Goal: Task Accomplishment & Management: Use online tool/utility

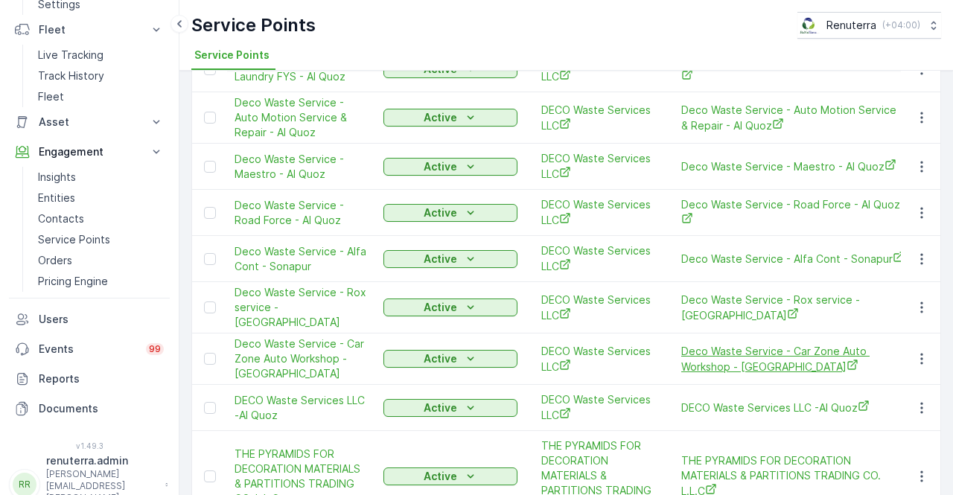
scroll to position [1810, 0]
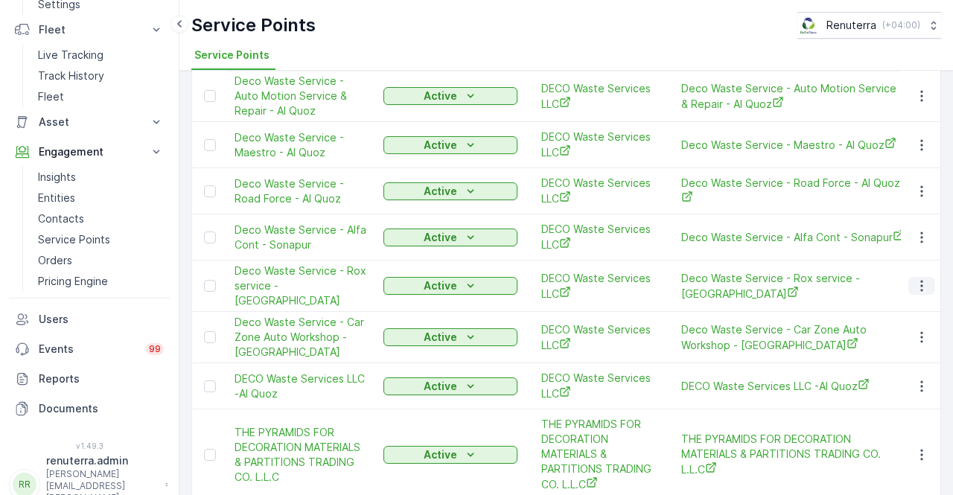
click at [923, 278] on icon "button" at bounding box center [921, 285] width 15 height 15
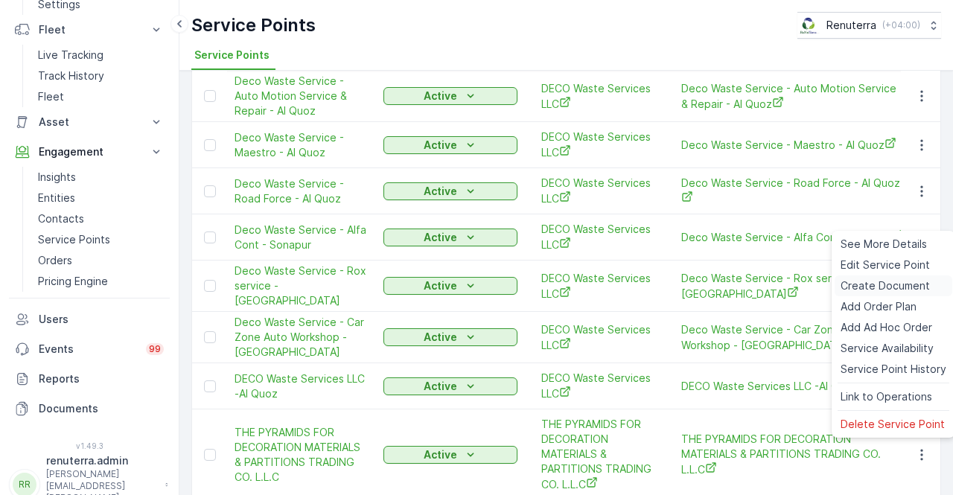
click at [885, 285] on span "Create Document" at bounding box center [884, 285] width 89 height 15
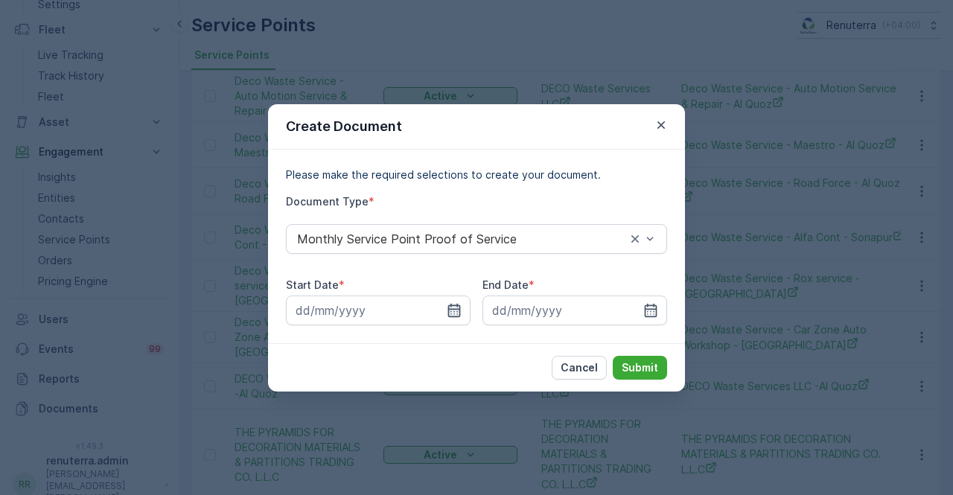
drag, startPoint x: 447, startPoint y: 293, endPoint x: 450, endPoint y: 309, distance: 15.9
click at [447, 296] on div "Start Date *" at bounding box center [378, 302] width 185 height 48
click at [450, 309] on icon "button" at bounding box center [454, 309] width 13 height 13
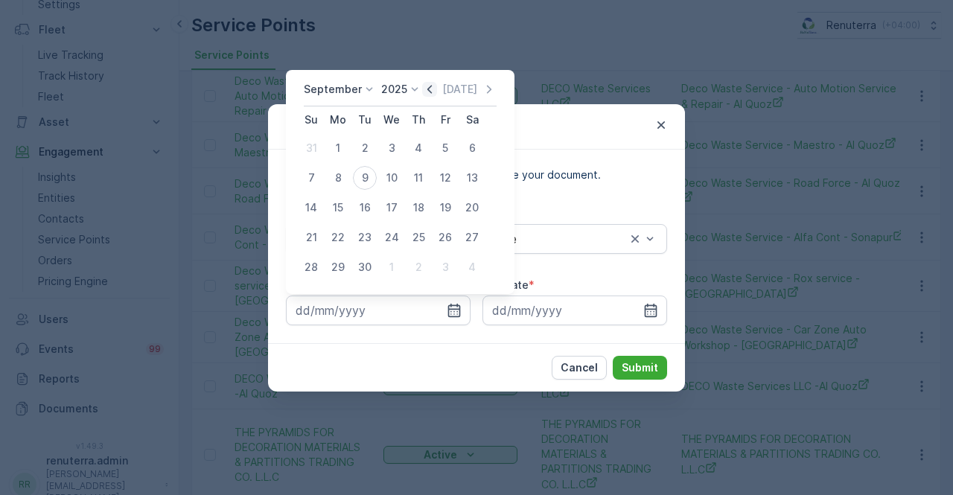
click at [429, 87] on icon "button" at bounding box center [429, 89] width 15 height 15
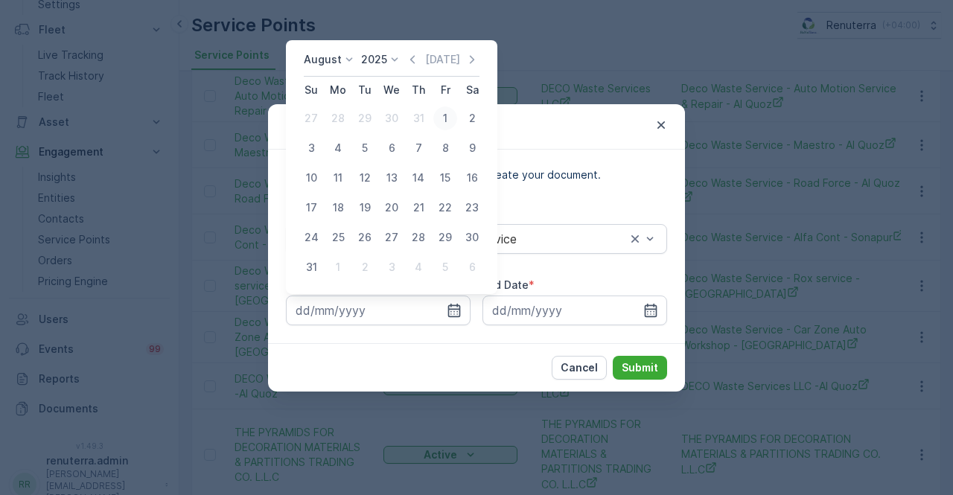
click at [446, 119] on div "1" at bounding box center [445, 118] width 24 height 24
type input "01.08.2025"
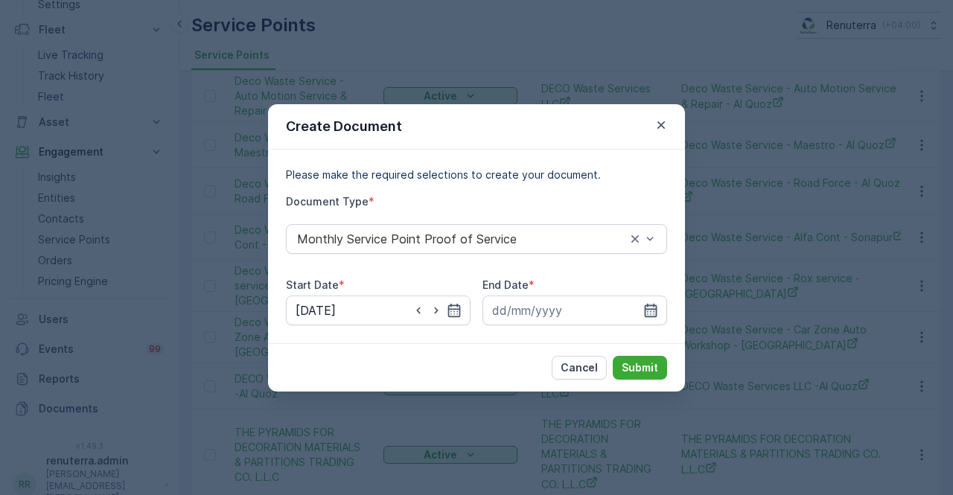
click at [652, 312] on icon "button" at bounding box center [650, 310] width 15 height 15
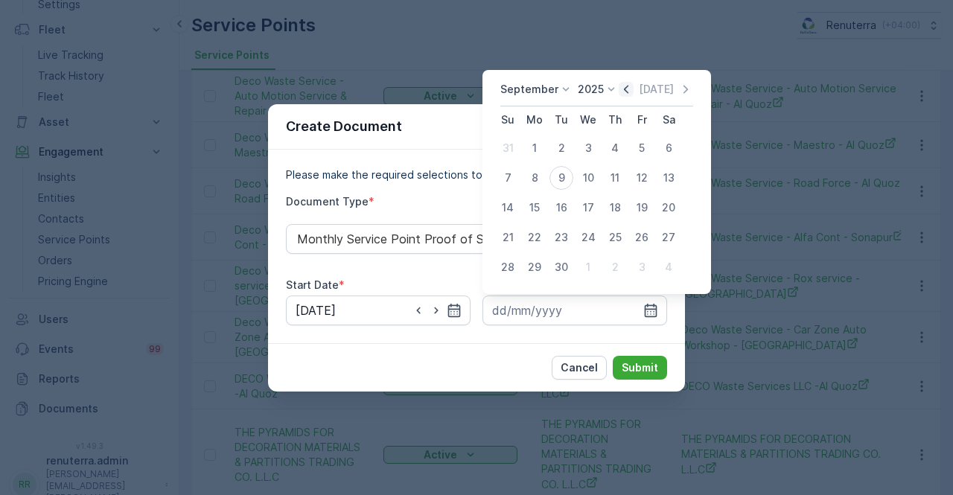
click at [621, 97] on icon "button" at bounding box center [625, 89] width 15 height 15
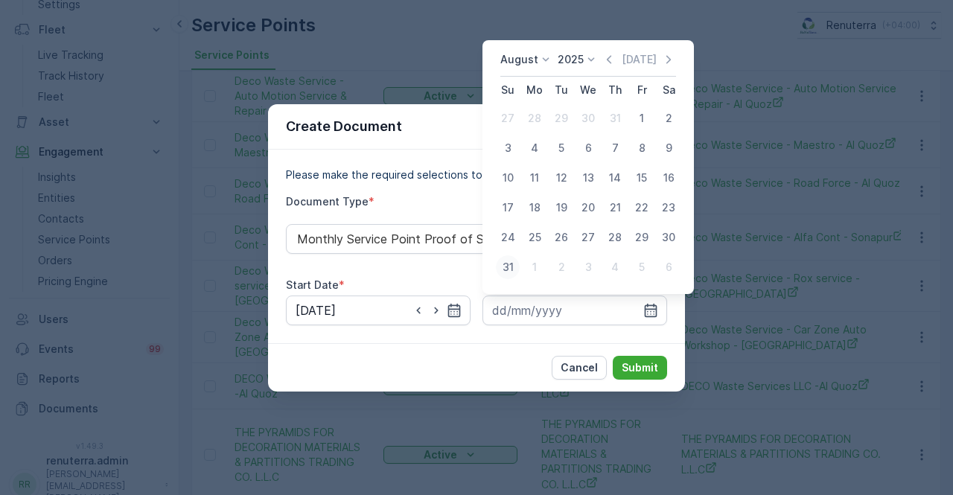
click at [510, 264] on div "31" at bounding box center [508, 267] width 24 height 24
type input "31.08.2025"
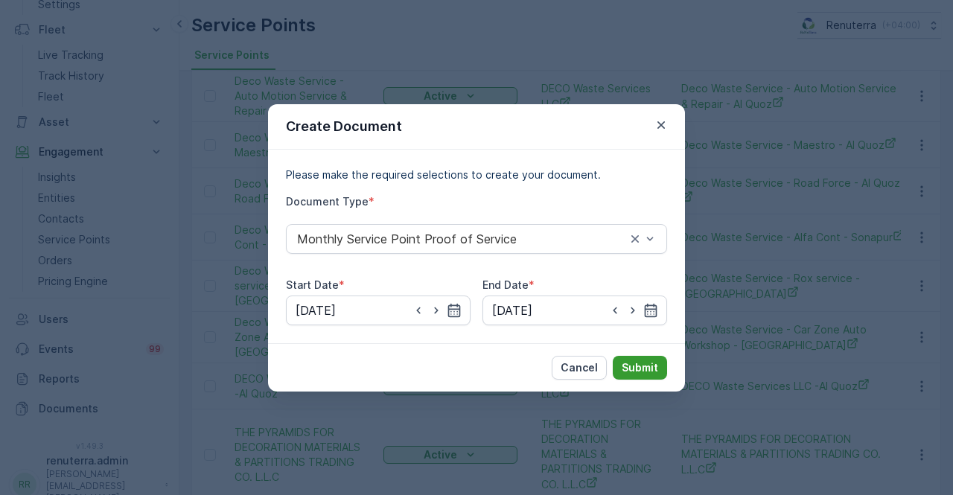
click at [642, 355] on div "Cancel Submit" at bounding box center [476, 367] width 417 height 48
click at [642, 360] on p "Submit" at bounding box center [639, 367] width 36 height 15
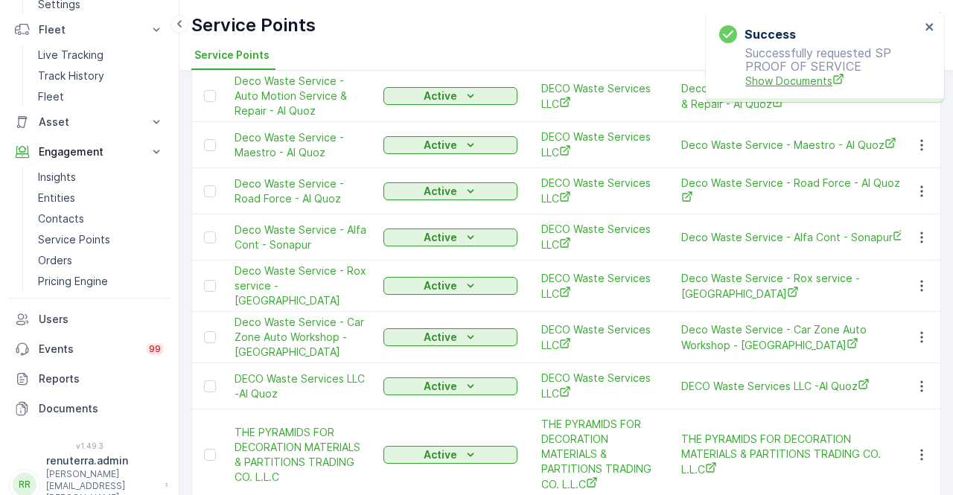
drag, startPoint x: 790, startPoint y: 60, endPoint x: 781, endPoint y: 77, distance: 18.7
click at [787, 69] on p "Successfully requested SP PROOF OF SERVICE Show Documents" at bounding box center [819, 67] width 201 height 42
click at [774, 86] on span "Show Documents" at bounding box center [832, 81] width 175 height 16
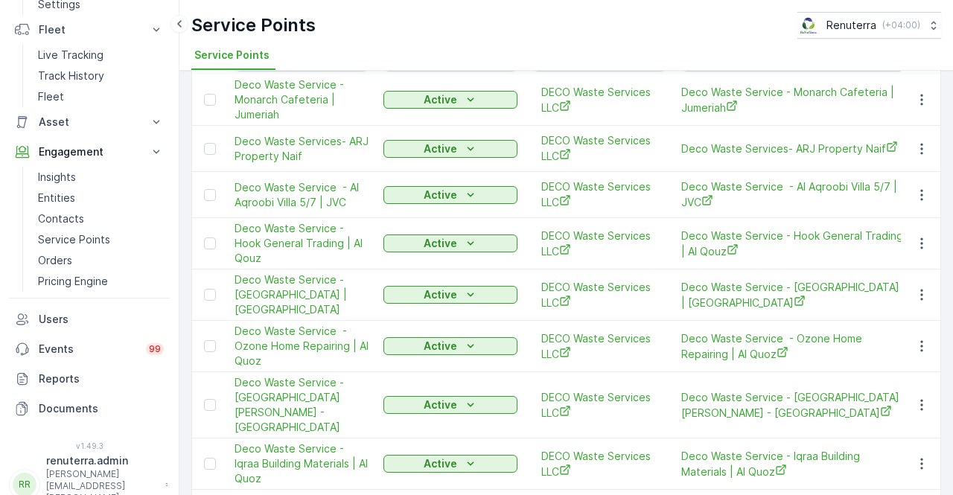
scroll to position [0, 0]
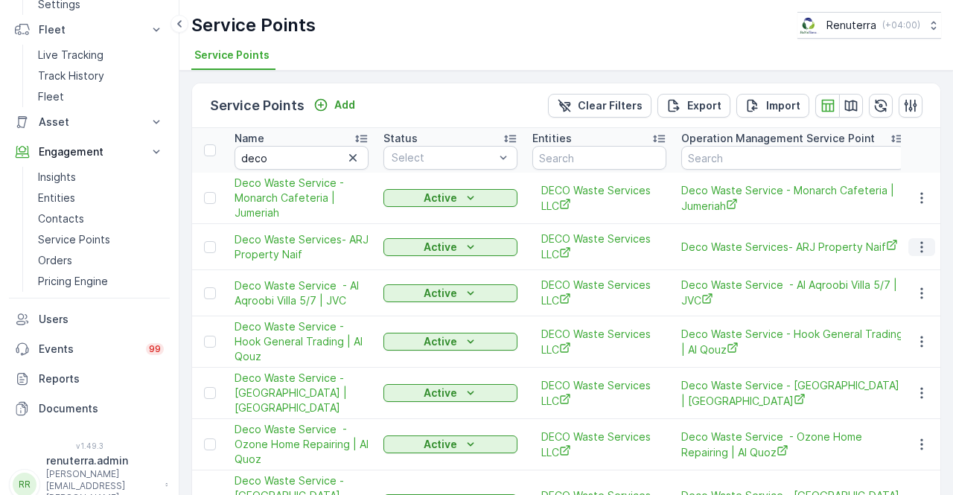
click at [918, 253] on button "button" at bounding box center [921, 247] width 27 height 18
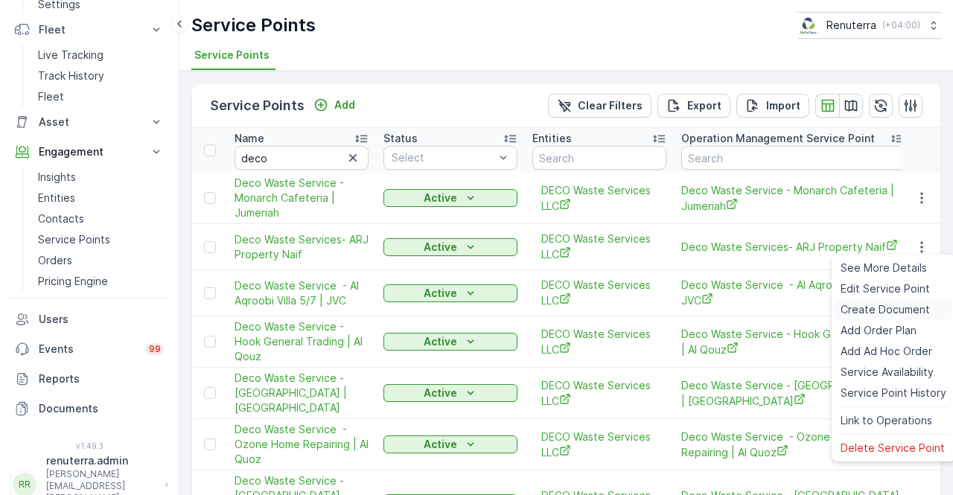
click at [864, 308] on span "Create Document" at bounding box center [884, 309] width 89 height 15
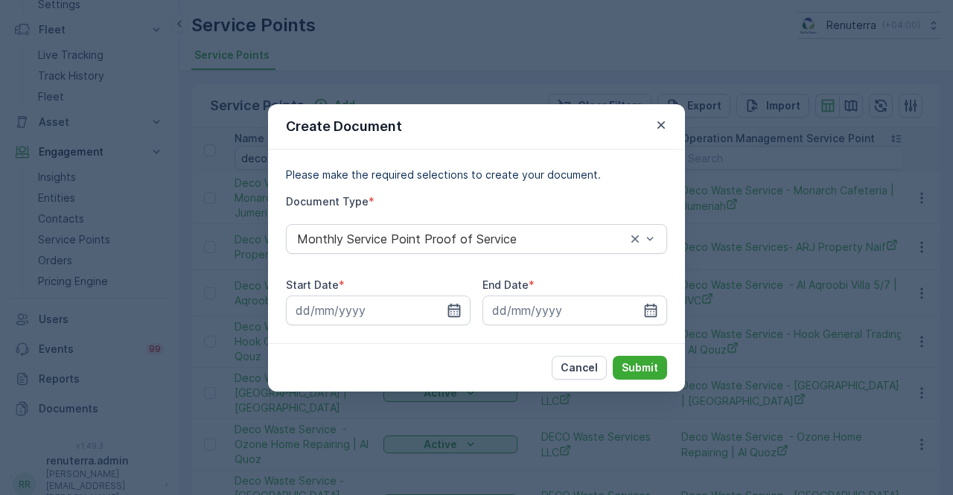
click at [459, 310] on icon "button" at bounding box center [454, 309] width 13 height 13
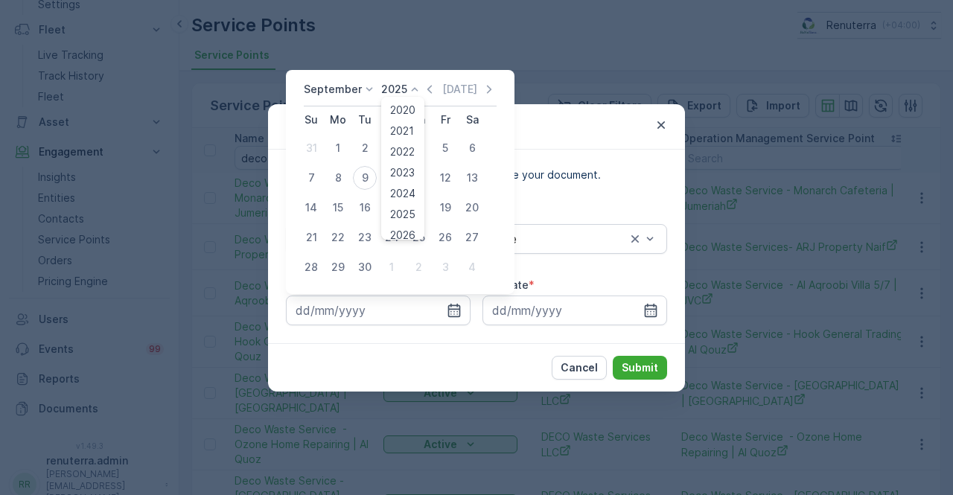
click at [418, 89] on icon at bounding box center [414, 89] width 15 height 15
click at [431, 92] on icon "button" at bounding box center [429, 89] width 15 height 15
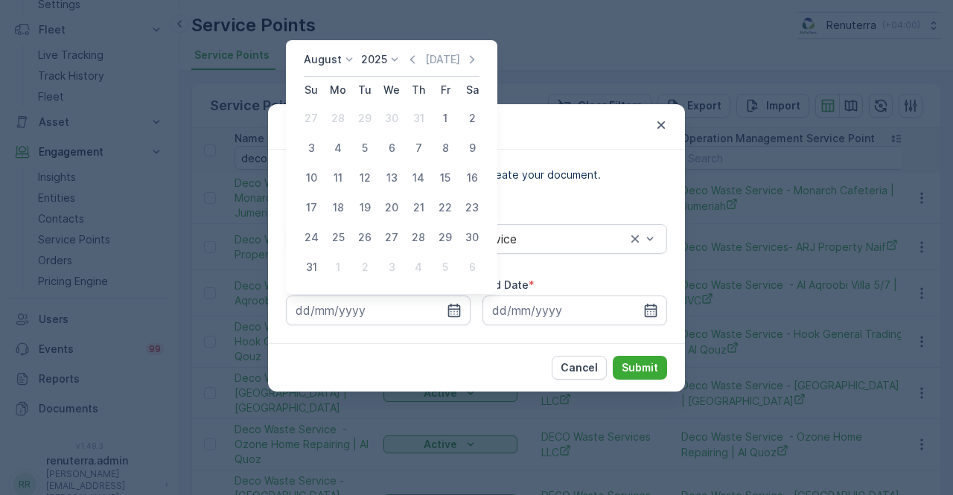
drag, startPoint x: 444, startPoint y: 114, endPoint x: 450, endPoint y: 133, distance: 20.5
click at [445, 115] on div "1" at bounding box center [445, 118] width 24 height 24
type input "01.08.2025"
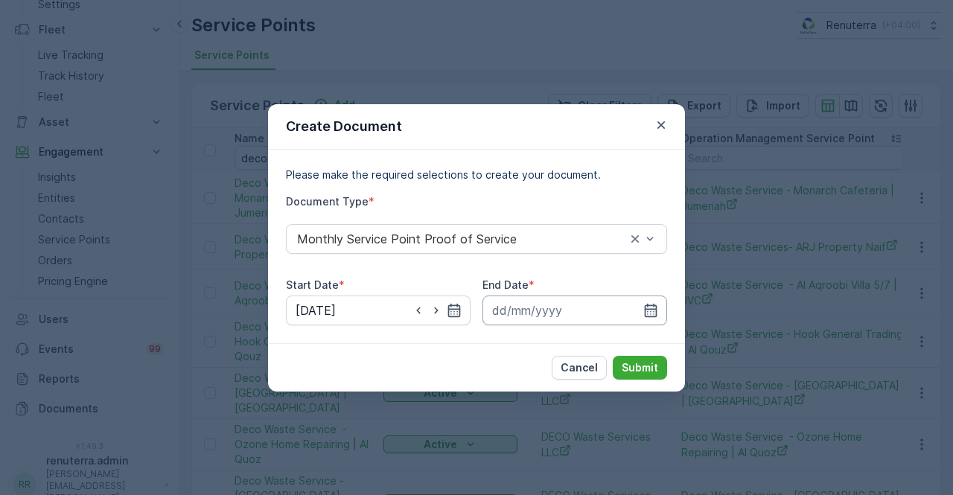
drag, startPoint x: 652, startPoint y: 306, endPoint x: 646, endPoint y: 295, distance: 12.0
click at [651, 306] on icon "button" at bounding box center [650, 310] width 15 height 15
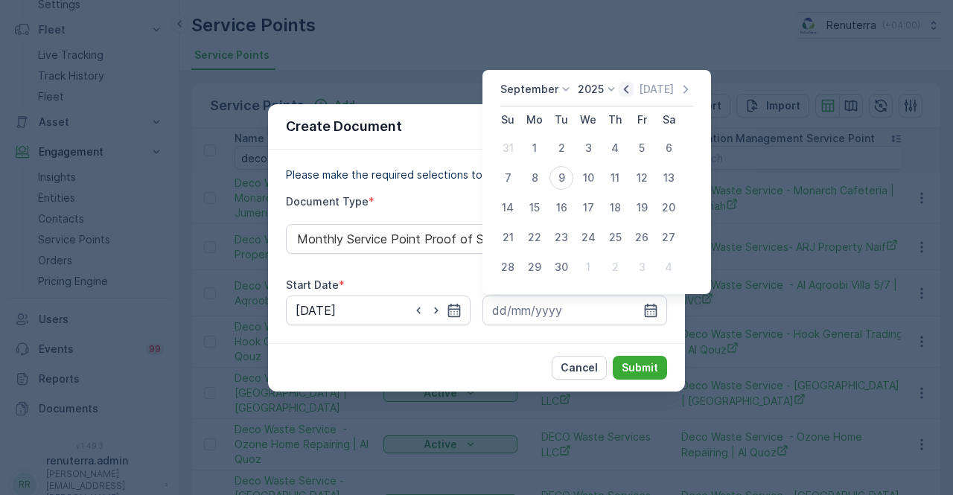
click at [618, 92] on icon "button" at bounding box center [625, 89] width 15 height 15
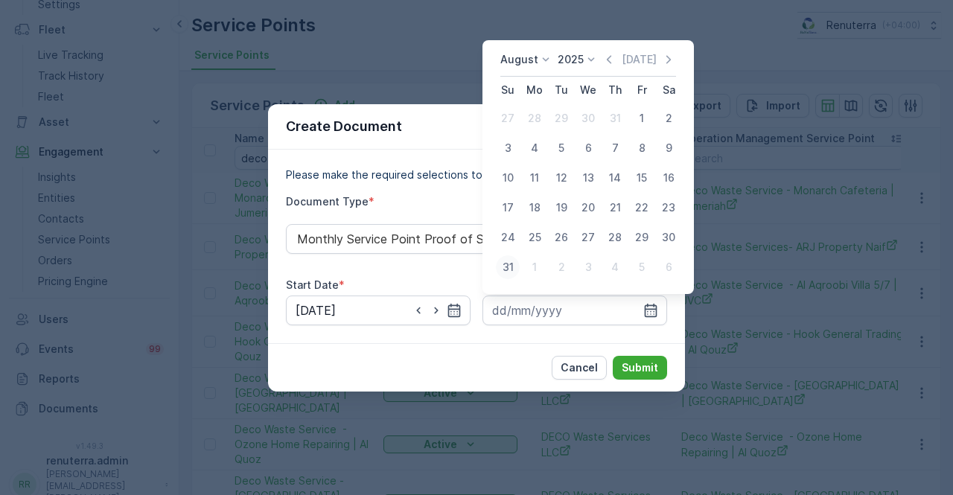
click at [508, 269] on div "31" at bounding box center [508, 267] width 24 height 24
type input "31.08.2025"
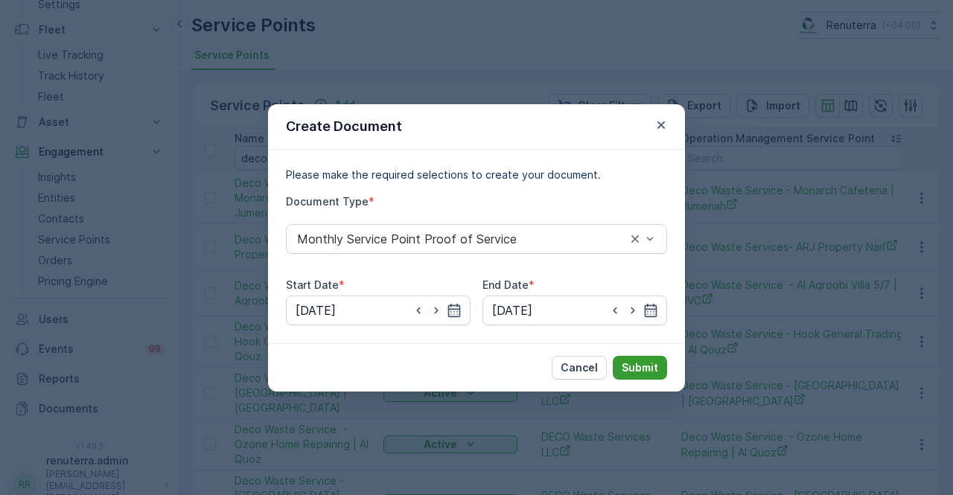
click at [651, 367] on p "Submit" at bounding box center [639, 367] width 36 height 15
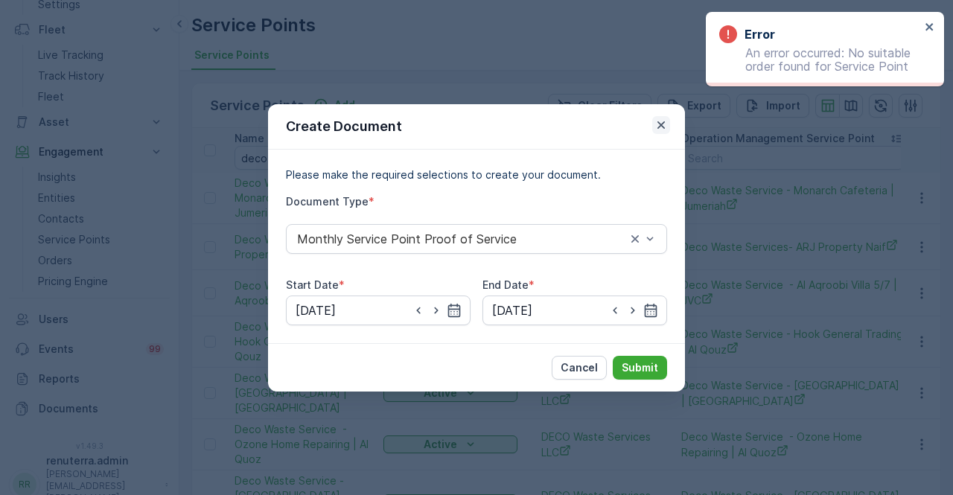
click at [665, 129] on icon "button" at bounding box center [660, 125] width 15 height 15
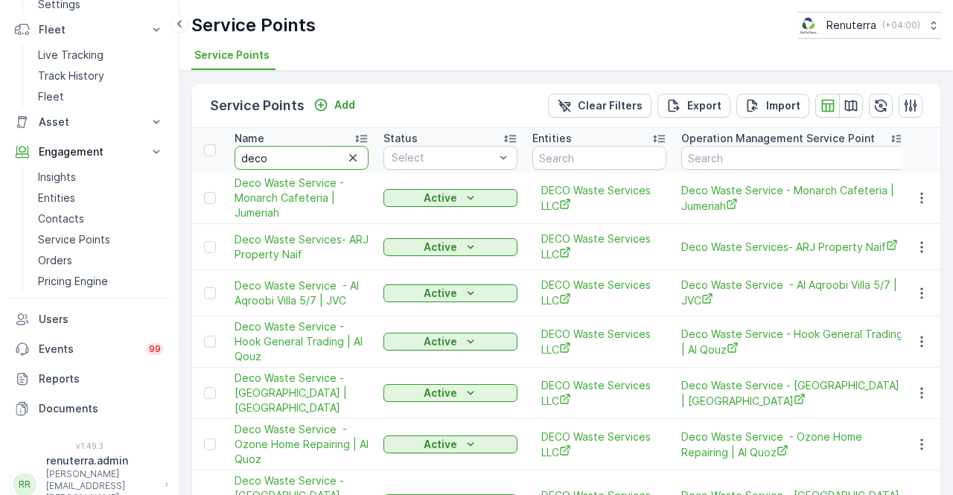
drag, startPoint x: 293, startPoint y: 157, endPoint x: 226, endPoint y: 153, distance: 67.9
click at [227, 153] on th "Name deco" at bounding box center [301, 150] width 149 height 45
paste input "Deco Waste Service - A R J Property | Al Quoz"
type input "Deco Waste Service - A R J Property | Al Quoz"
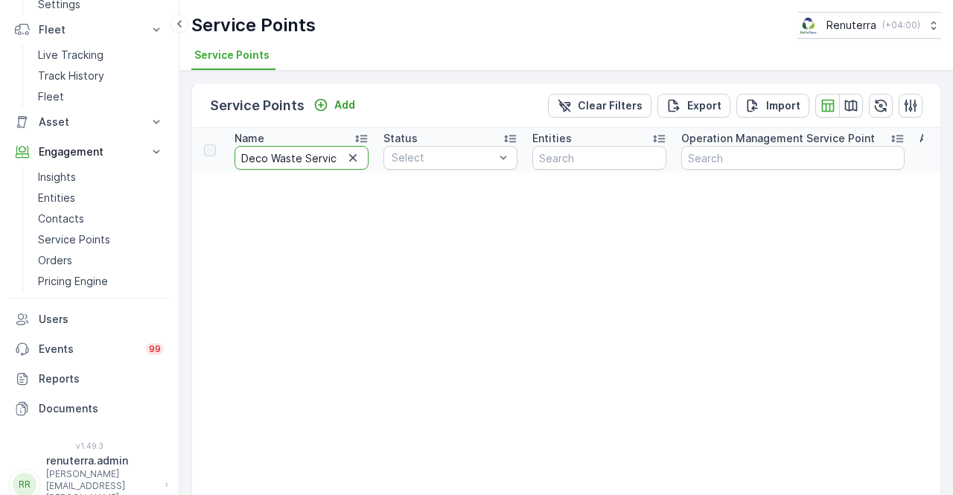
click at [313, 158] on input "Deco Waste Service - A R J Property | Al Quoz" at bounding box center [301, 158] width 134 height 24
click at [341, 158] on input "Deco Waste Service - A R J Property | Al Quoz" at bounding box center [301, 158] width 134 height 24
click at [264, 156] on input "Deco Waste Service - A R J Property | Al Quoz" at bounding box center [301, 158] width 134 height 24
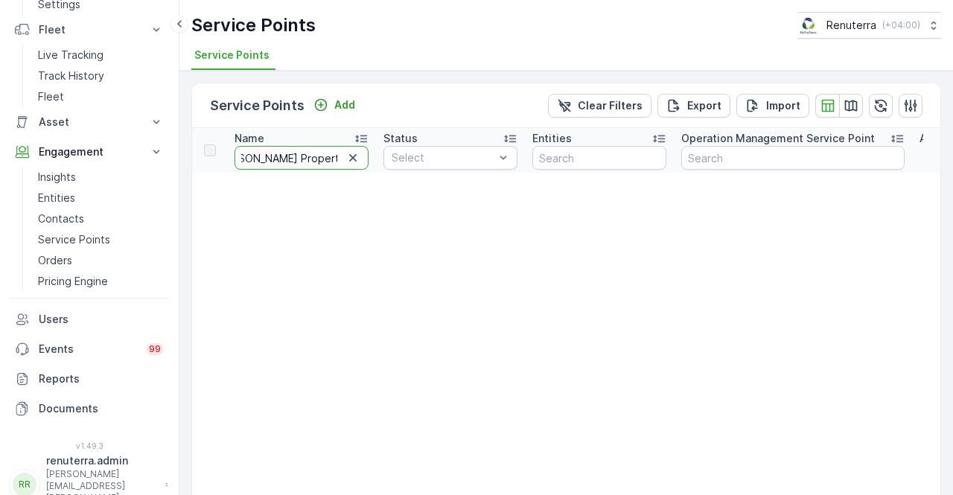
type input "A R J Property | Al Quoz"
click at [322, 156] on input "A R J Property | Al Quoz" at bounding box center [301, 158] width 134 height 24
type input "A R J Property Al Quoz"
drag, startPoint x: 314, startPoint y: 159, endPoint x: 234, endPoint y: 160, distance: 79.6
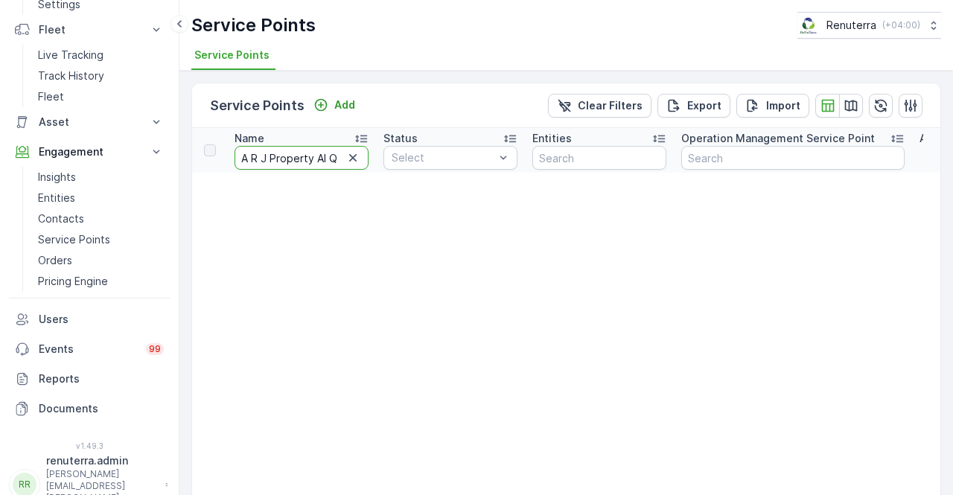
click at [234, 160] on input "A R J Property Al Quoz" at bounding box center [301, 158] width 134 height 24
type input "Al Quoz"
drag, startPoint x: 284, startPoint y: 157, endPoint x: 223, endPoint y: 148, distance: 61.7
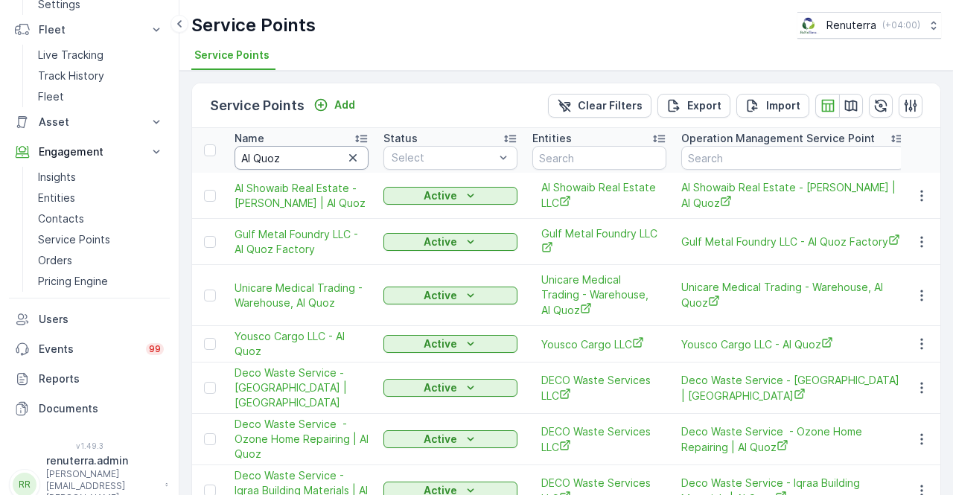
drag, startPoint x: 306, startPoint y: 161, endPoint x: 287, endPoint y: 161, distance: 18.6
click at [304, 161] on input "Al Quoz" at bounding box center [301, 158] width 134 height 24
click at [280, 161] on input "Al Quoz" at bounding box center [301, 158] width 134 height 24
drag, startPoint x: 368, startPoint y: 160, endPoint x: 351, endPoint y: 156, distance: 16.8
click at [356, 158] on div "Al Quoz" at bounding box center [301, 158] width 134 height 24
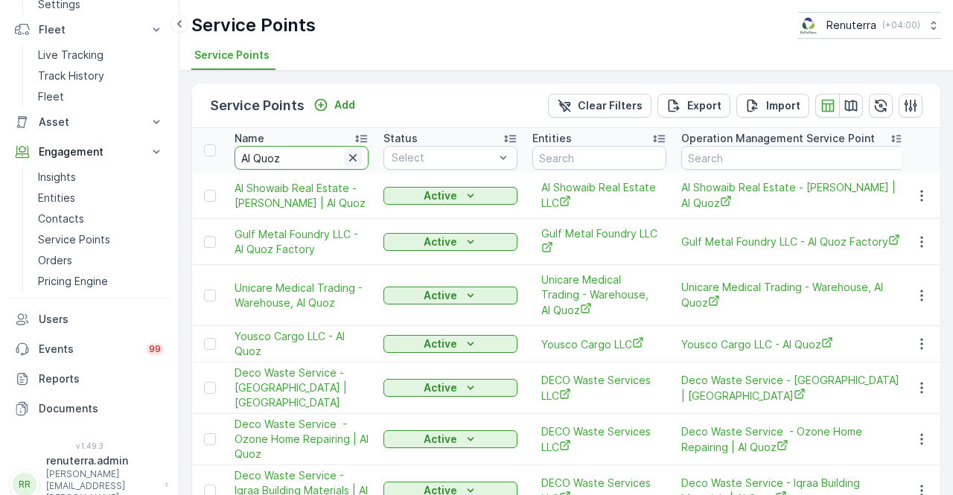
click at [351, 156] on icon "button" at bounding box center [352, 157] width 7 height 7
click at [301, 159] on input "text" at bounding box center [301, 158] width 134 height 24
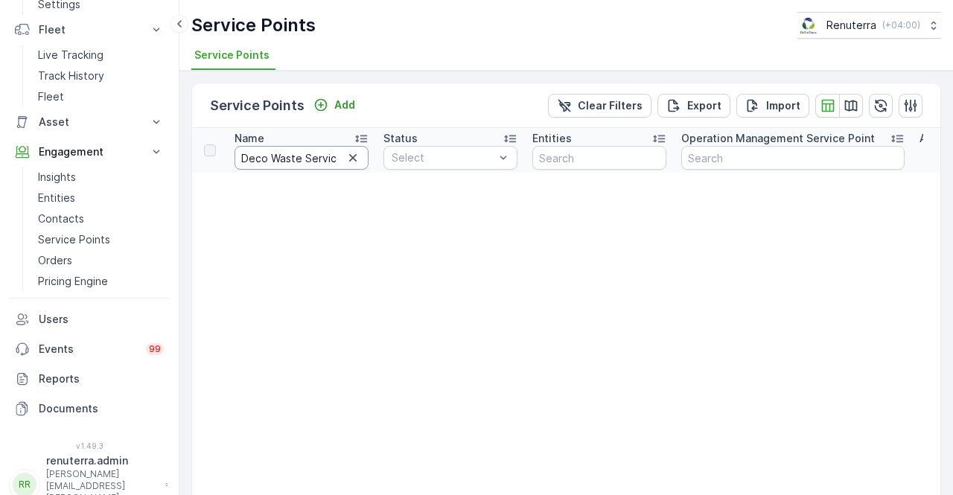
click at [299, 154] on input "Deco Waste Service - A R J Property | Al Quoz" at bounding box center [301, 158] width 134 height 24
type input "Deco Waste Service - A R J"
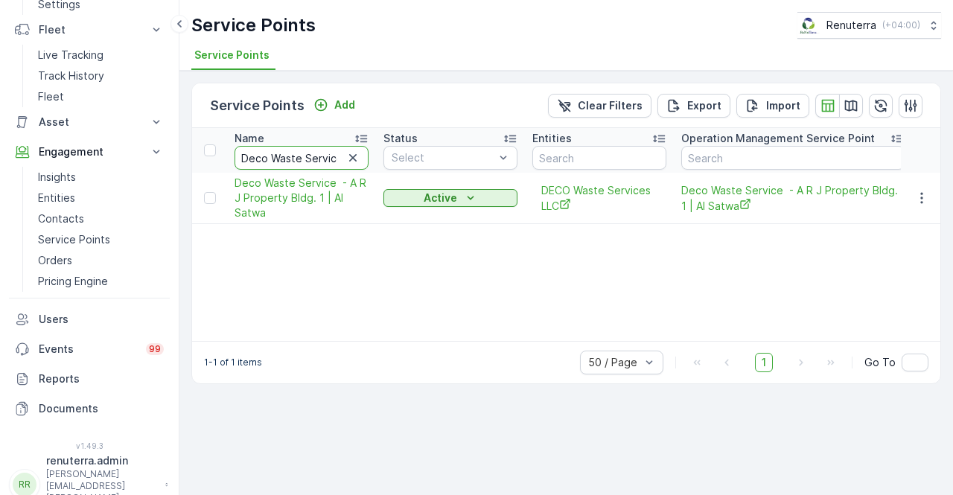
click at [336, 160] on input "Deco Waste Service - A R J" at bounding box center [301, 158] width 134 height 24
click at [351, 159] on icon "button" at bounding box center [352, 157] width 7 height 7
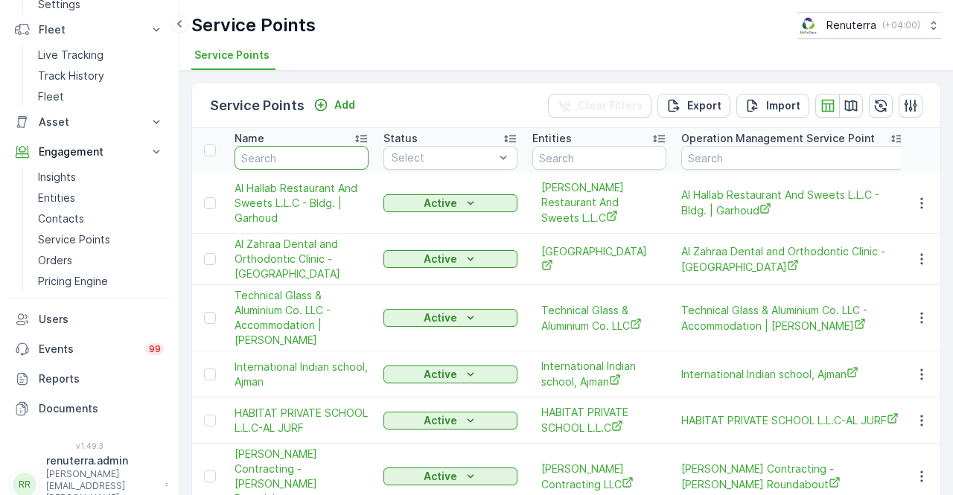
click at [303, 163] on input "text" at bounding box center [301, 158] width 134 height 24
type input "deco"
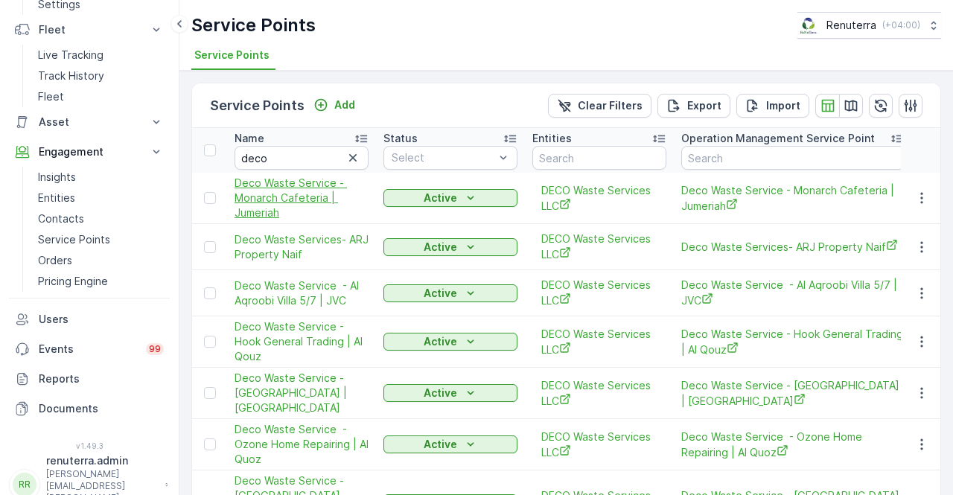
scroll to position [74, 0]
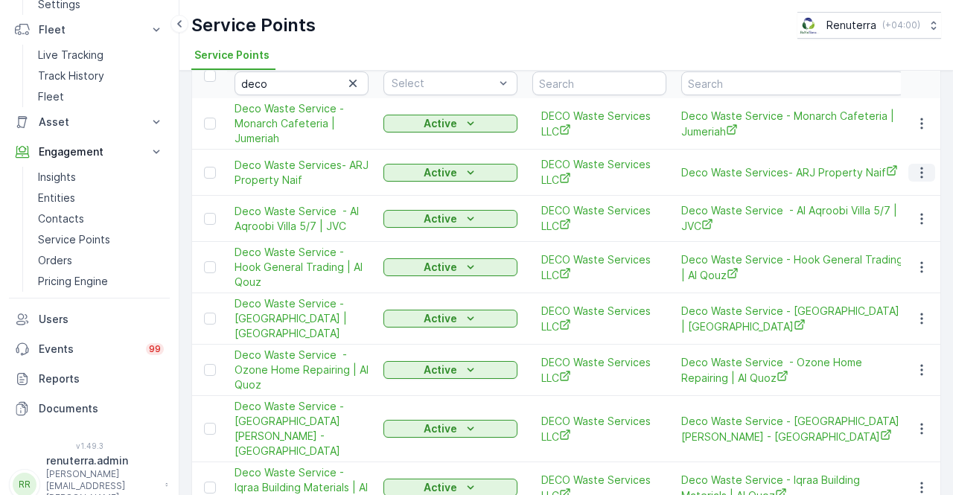
click at [923, 176] on icon "button" at bounding box center [921, 172] width 15 height 15
click at [802, 222] on span "Deco Waste Service - Al Aqroobi Villa 5/7 | JVC" at bounding box center [792, 218] width 223 height 31
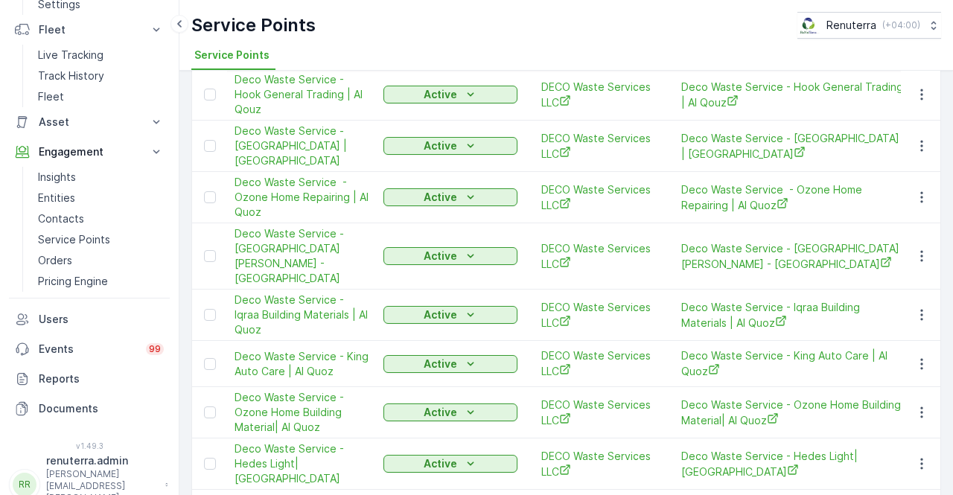
scroll to position [68, 0]
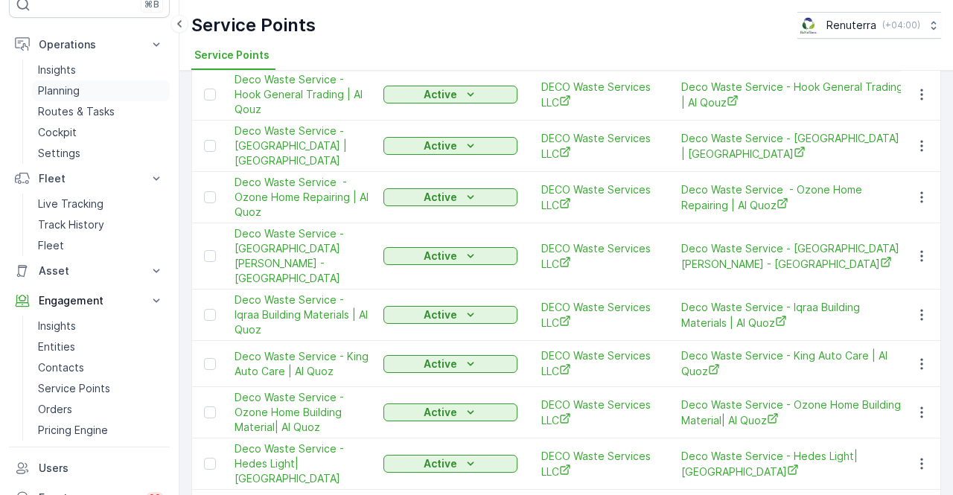
click at [57, 92] on p "Planning" at bounding box center [59, 90] width 42 height 15
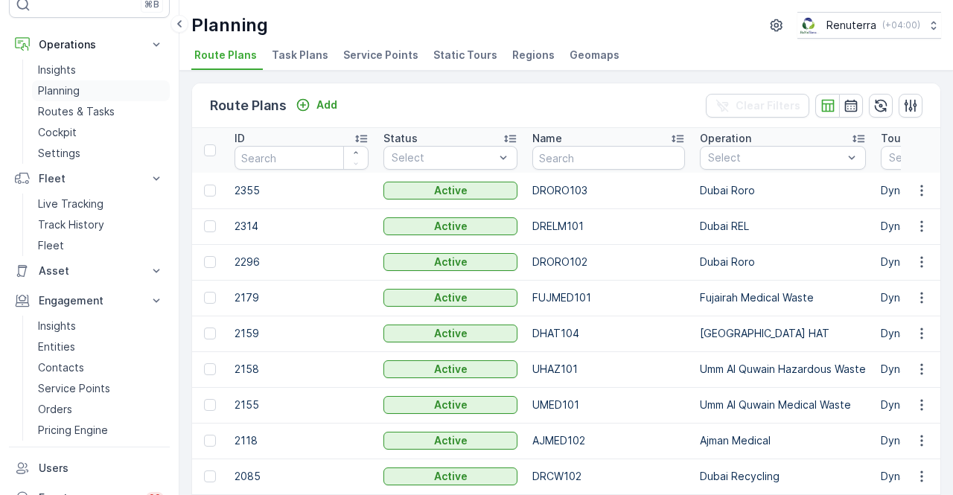
click at [65, 90] on p "Planning" at bounding box center [59, 90] width 42 height 15
click at [354, 55] on span "Service Points" at bounding box center [380, 55] width 75 height 15
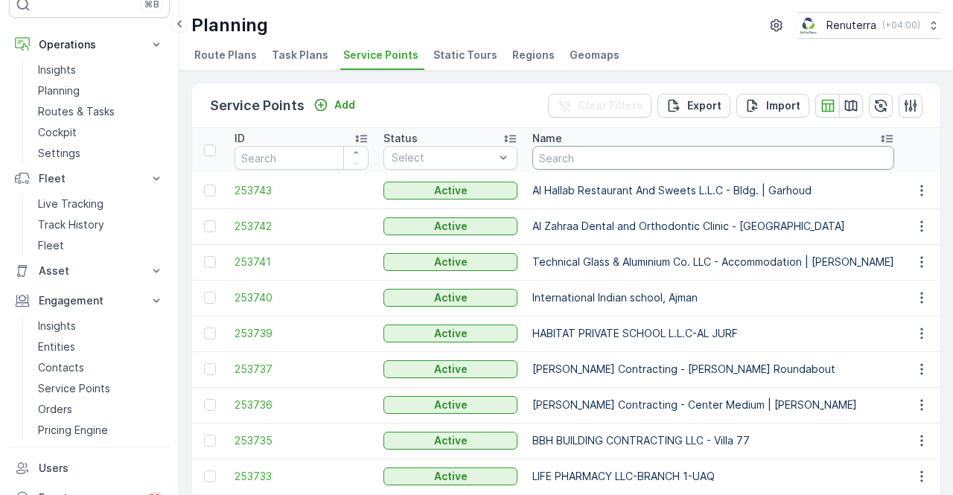
click at [557, 164] on input "text" at bounding box center [713, 158] width 362 height 24
type input "deco"
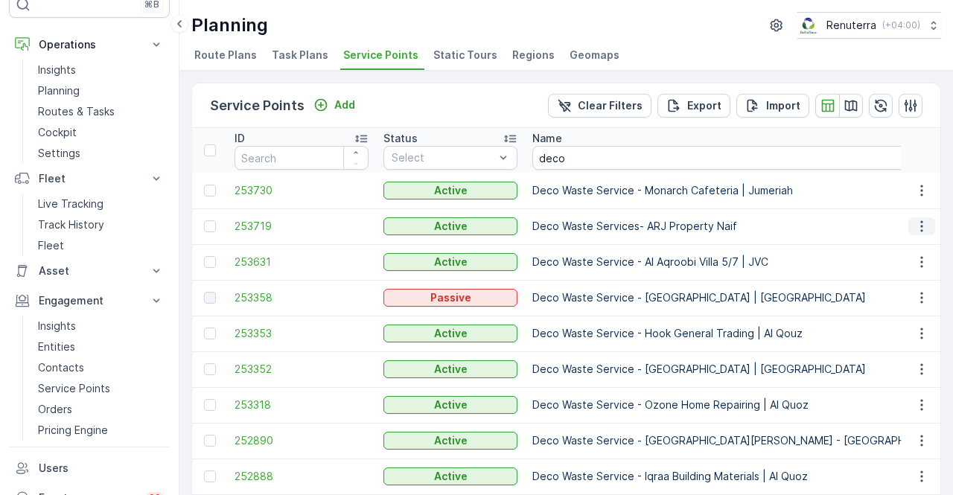
click at [914, 223] on icon "button" at bounding box center [921, 226] width 15 height 15
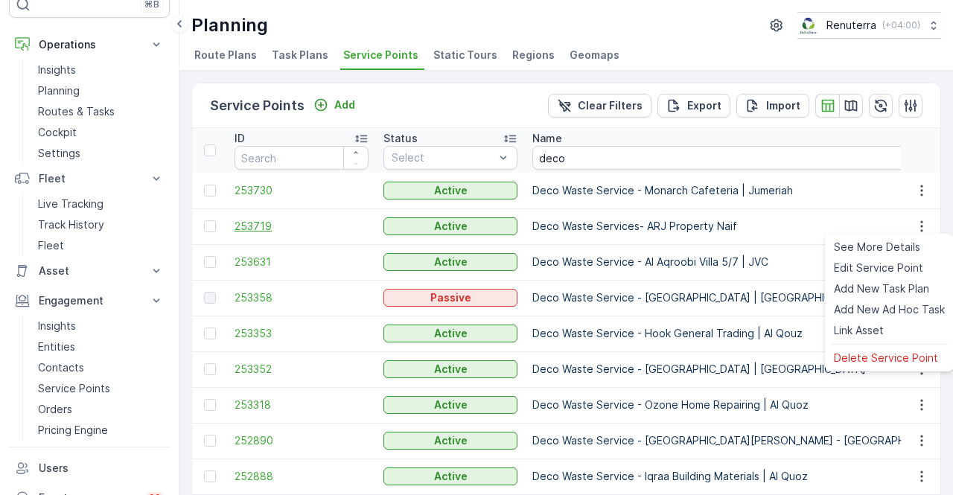
click at [254, 220] on span "253719" at bounding box center [301, 226] width 134 height 15
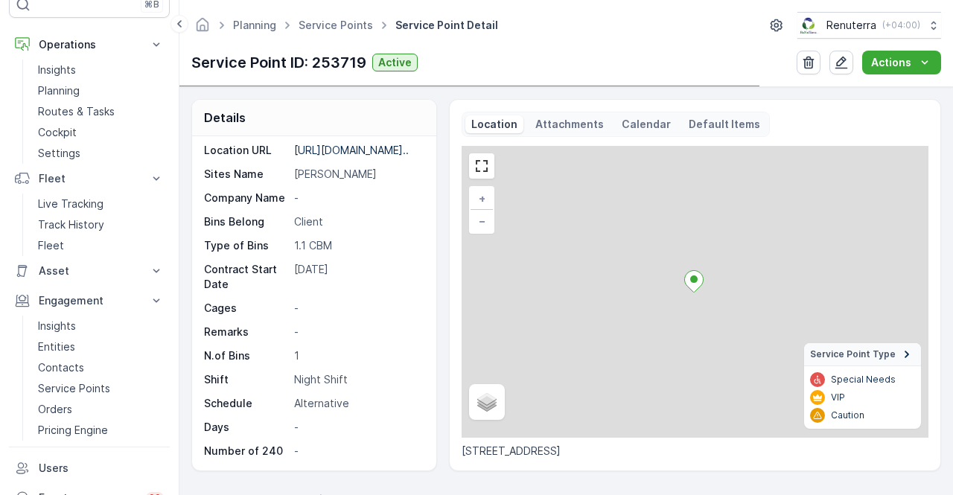
scroll to position [263, 0]
click at [369, 444] on p "-" at bounding box center [357, 451] width 127 height 15
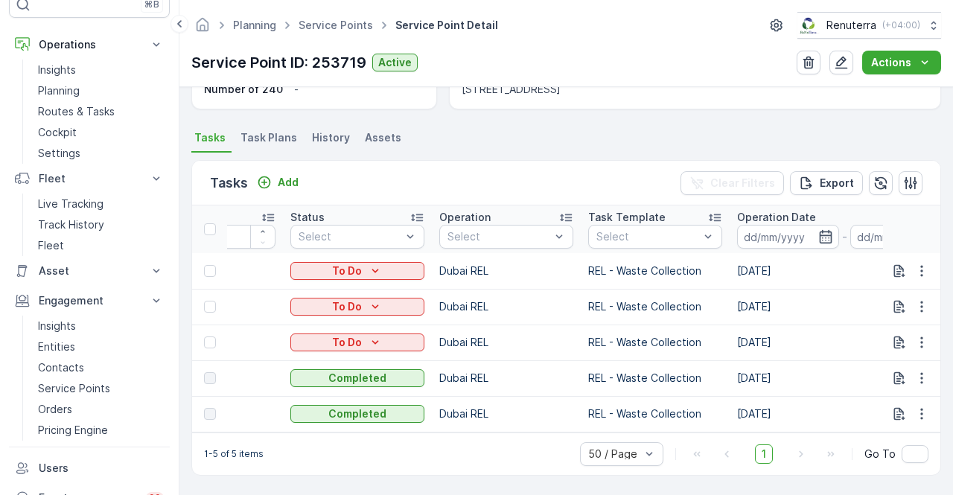
scroll to position [0, 0]
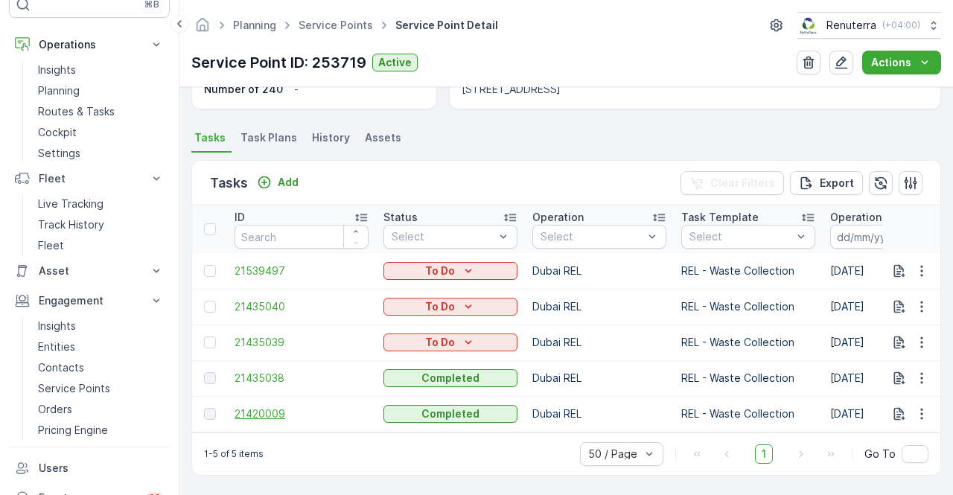
click at [255, 408] on span "21420009" at bounding box center [301, 413] width 134 height 15
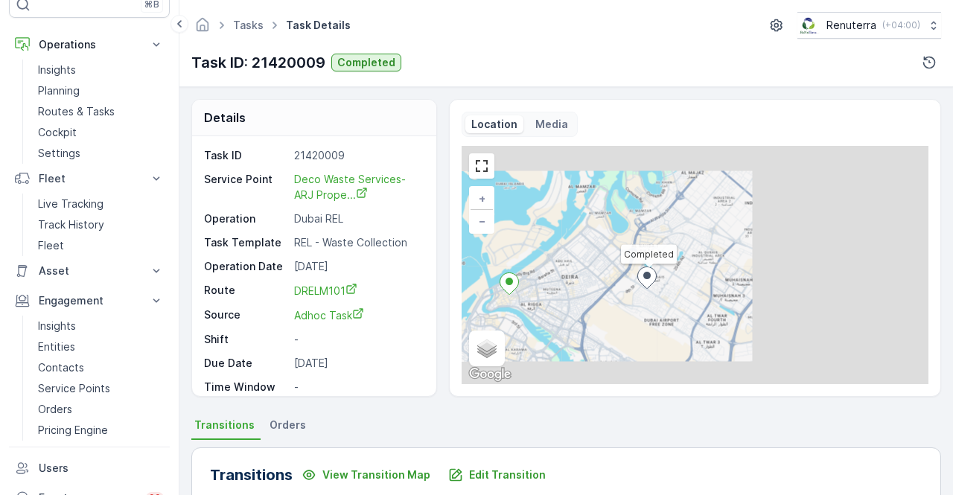
scroll to position [298, 0]
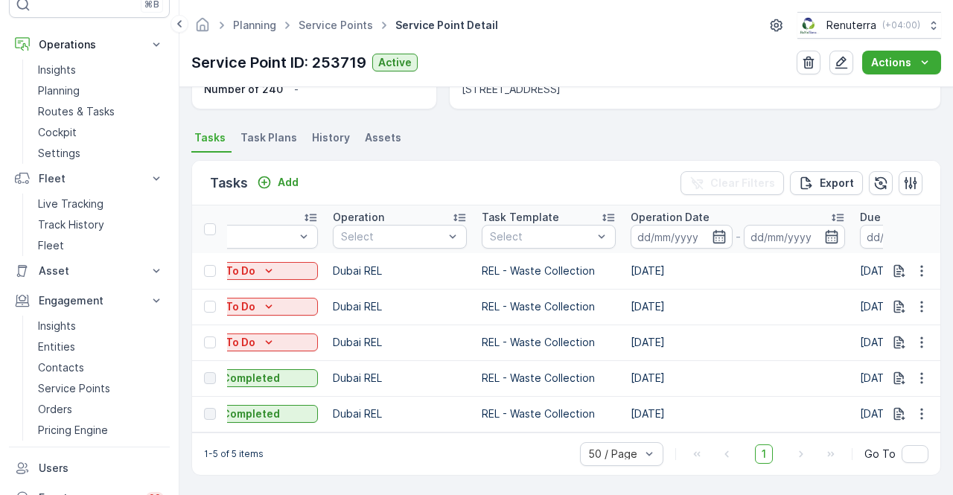
scroll to position [0, 250]
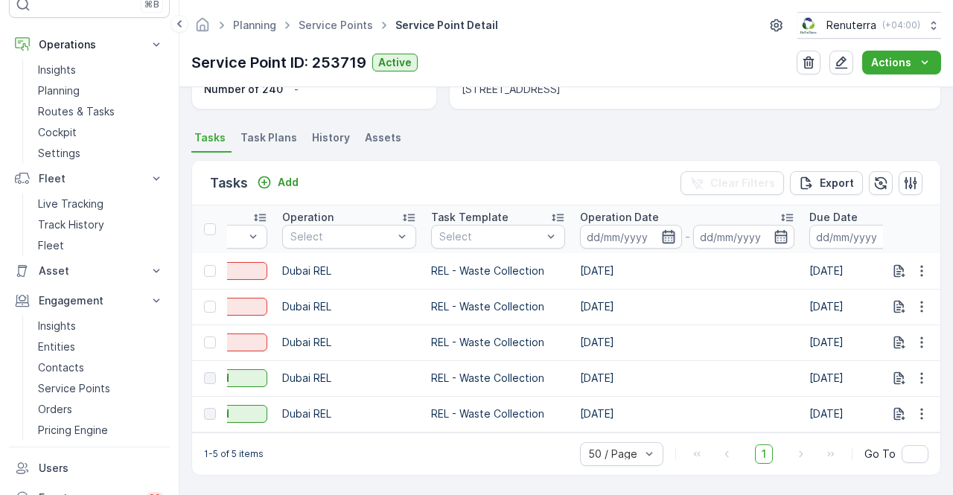
click at [665, 230] on icon "button" at bounding box center [668, 236] width 13 height 13
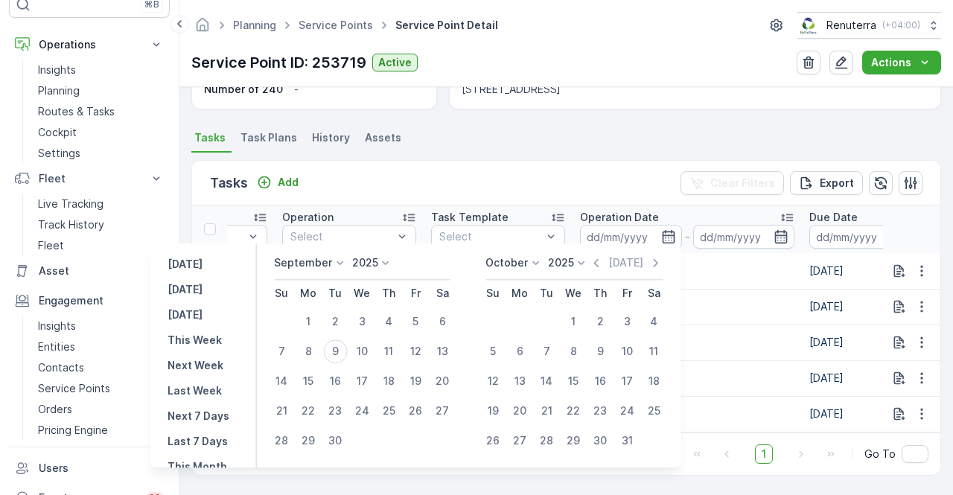
click at [327, 263] on p "September" at bounding box center [303, 262] width 58 height 15
click at [307, 356] on span "August" at bounding box center [300, 355] width 35 height 15
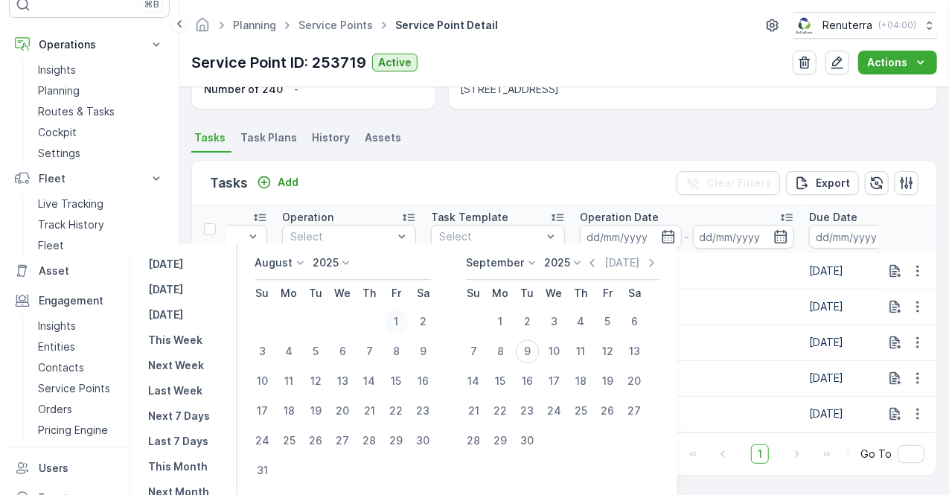
click at [405, 319] on div "1" at bounding box center [396, 322] width 24 height 24
type input "01.08.2025"
click at [266, 471] on div "31" at bounding box center [262, 470] width 24 height 24
type input "31.08.2025"
click at [266, 473] on div "31" at bounding box center [262, 470] width 24 height 24
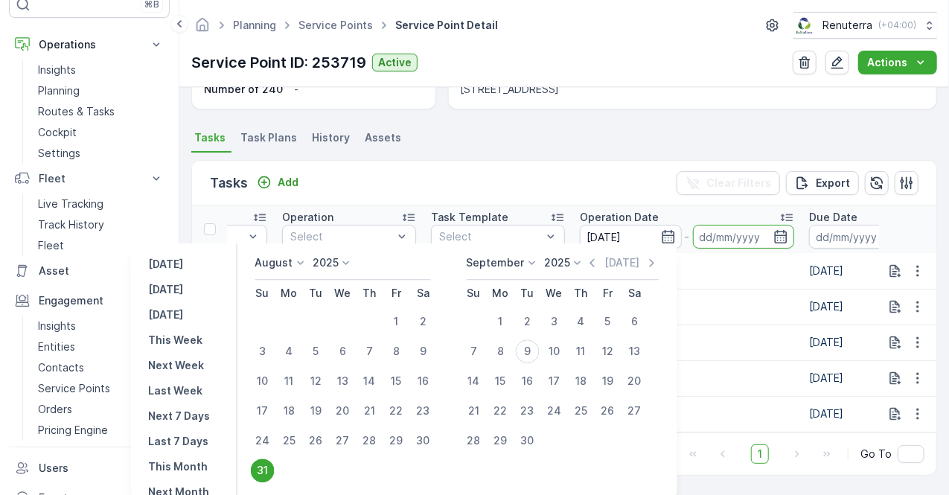
type input "31.08.2025"
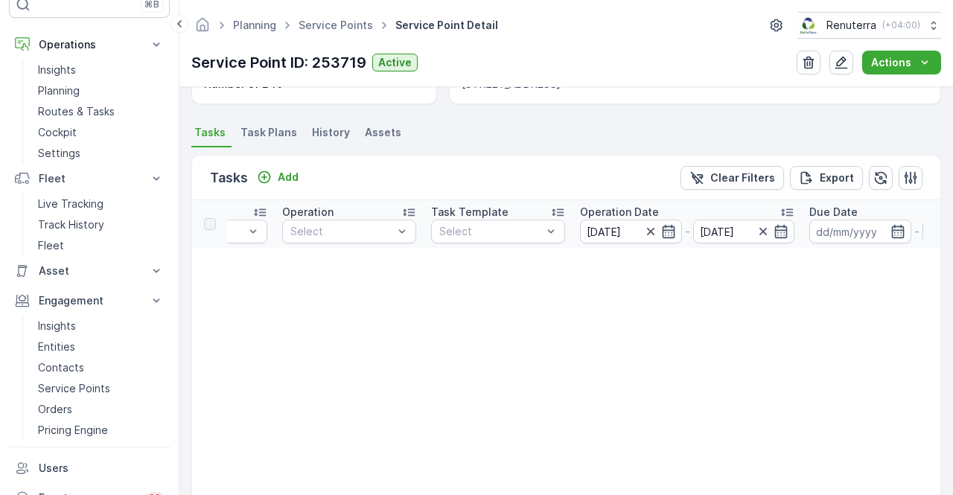
scroll to position [367, 0]
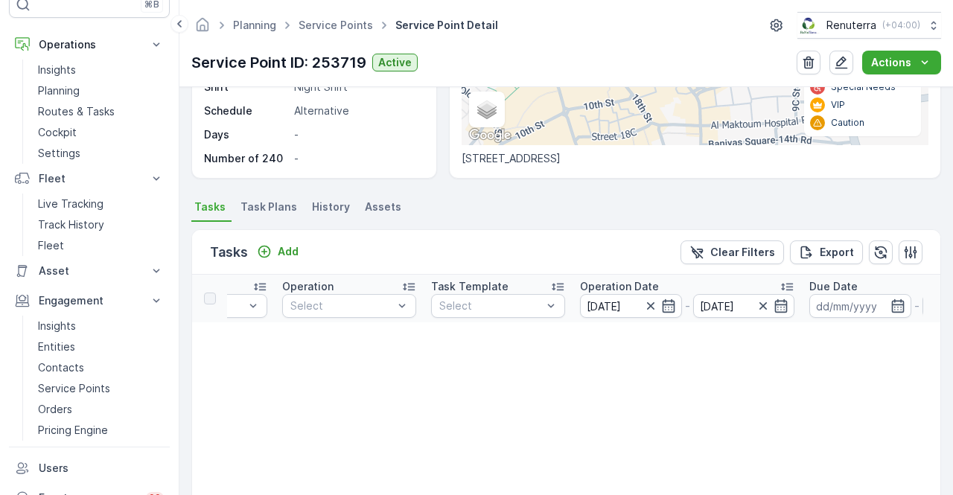
scroll to position [0, 0]
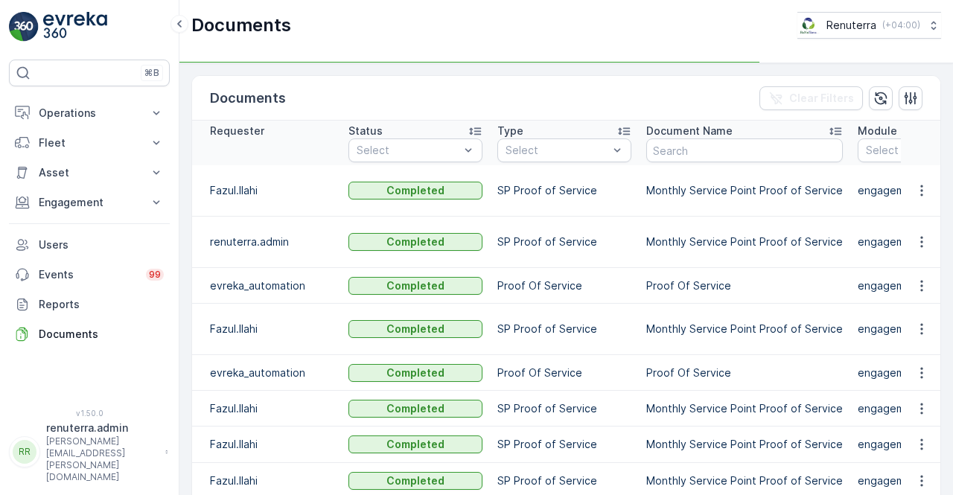
click at [914, 208] on td at bounding box center [921, 190] width 40 height 51
drag, startPoint x: 918, startPoint y: 199, endPoint x: 912, endPoint y: 222, distance: 24.0
click at [920, 198] on icon "button" at bounding box center [921, 190] width 15 height 15
click at [912, 217] on td at bounding box center [921, 190] width 40 height 51
click at [927, 198] on button "button" at bounding box center [921, 191] width 27 height 18
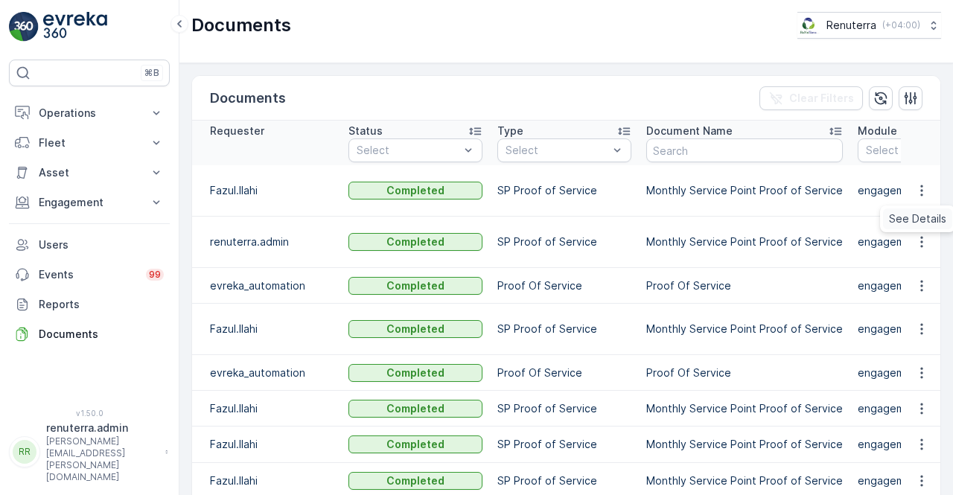
click at [918, 213] on span "See Details" at bounding box center [917, 218] width 57 height 15
click at [792, 217] on td "Monthly Service Point Proof of Service" at bounding box center [744, 190] width 211 height 51
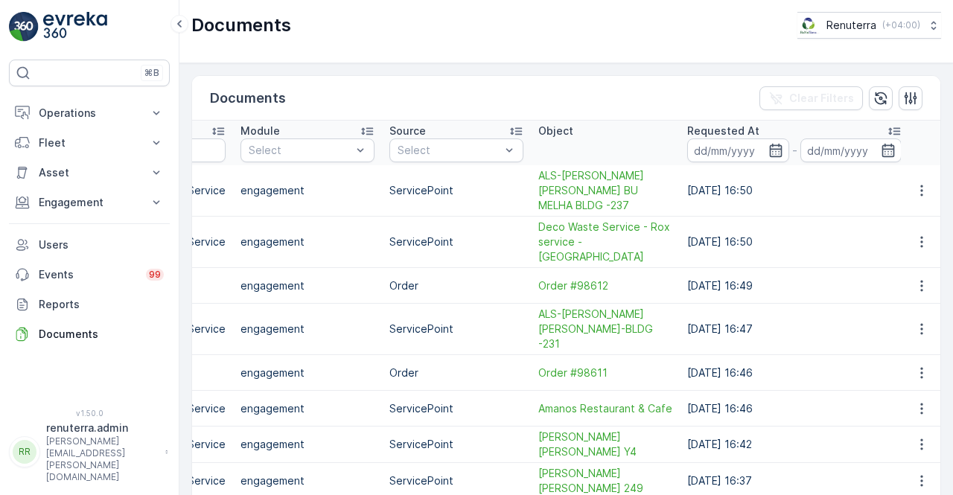
scroll to position [0, 622]
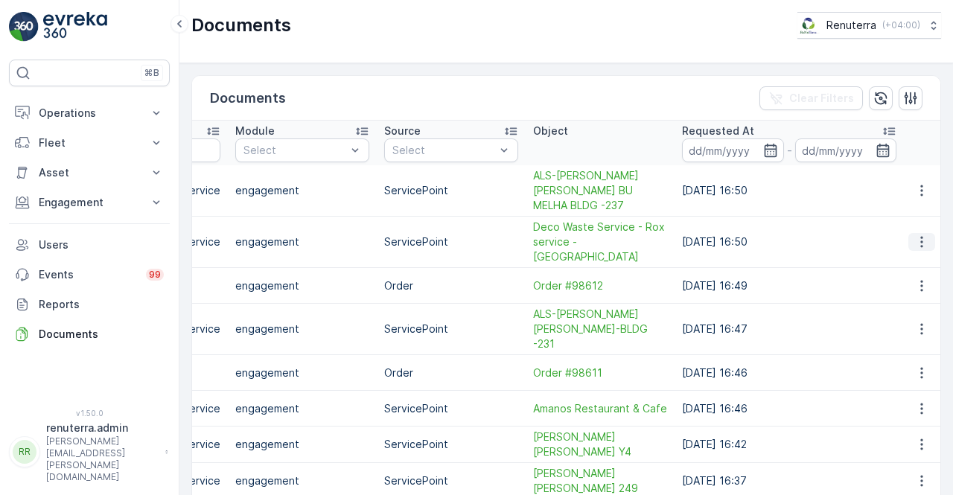
click at [914, 242] on icon "button" at bounding box center [921, 241] width 15 height 15
click at [908, 264] on span "See Details" at bounding box center [917, 270] width 57 height 15
